Goal: Navigation & Orientation: Find specific page/section

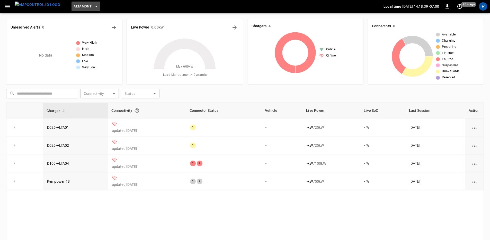
click at [94, 6] on icon "button" at bounding box center [96, 6] width 5 height 5
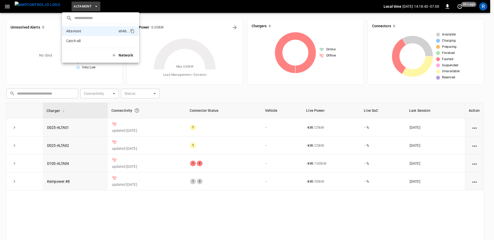
click at [177, 10] on div at bounding box center [247, 120] width 494 height 240
